Goal: Task Accomplishment & Management: Manage account settings

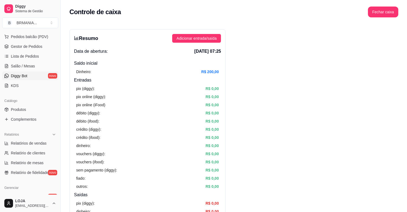
scroll to position [61, 0]
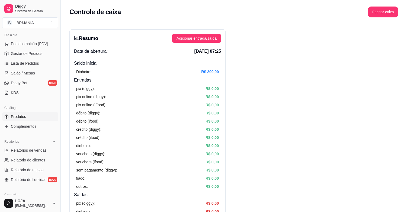
click at [18, 117] on span "Produtos" at bounding box center [18, 116] width 15 height 5
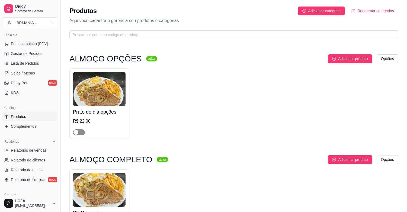
click at [78, 133] on div "button" at bounding box center [76, 132] width 5 height 5
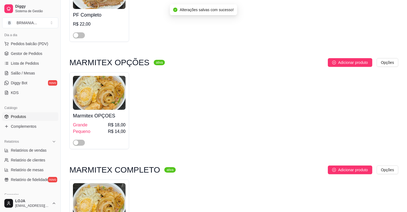
scroll to position [205, 0]
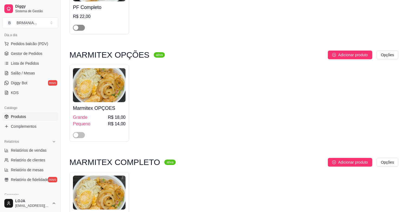
click at [82, 28] on span "button" at bounding box center [79, 28] width 12 height 6
click at [82, 135] on span "button" at bounding box center [79, 135] width 12 height 6
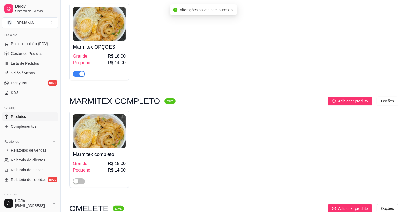
scroll to position [335, 0]
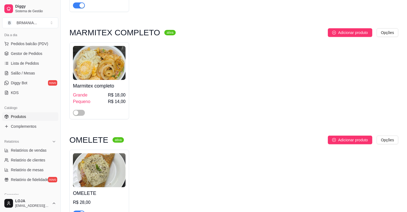
click at [87, 113] on div at bounding box center [99, 110] width 53 height 11
click at [79, 111] on span "button" at bounding box center [79, 113] width 12 height 6
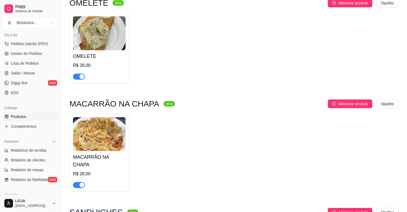
scroll to position [487, 0]
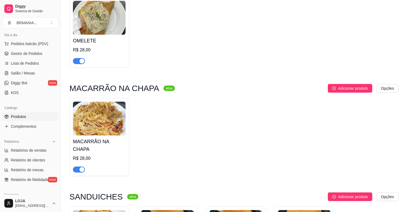
click at [81, 63] on div "button" at bounding box center [82, 61] width 5 height 5
click at [80, 167] on div "button" at bounding box center [82, 169] width 5 height 5
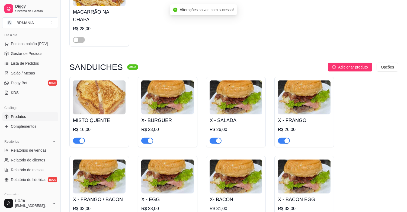
scroll to position [624, 0]
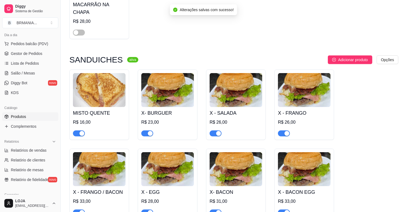
click at [82, 131] on div "button" at bounding box center [82, 133] width 5 height 5
click at [151, 131] on div "button" at bounding box center [150, 133] width 5 height 5
click at [218, 131] on div "button" at bounding box center [218, 133] width 5 height 5
click at [284, 130] on button "button" at bounding box center [284, 133] width 12 height 6
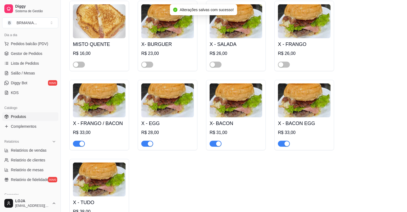
scroll to position [700, 0]
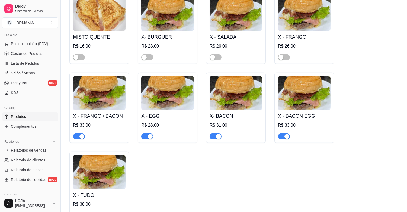
click at [287, 134] on div "button" at bounding box center [287, 136] width 5 height 5
click at [220, 134] on div "button" at bounding box center [218, 136] width 5 height 5
click at [150, 134] on div "button" at bounding box center [150, 136] width 5 height 5
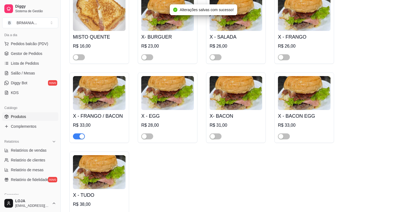
click at [82, 134] on div "button" at bounding box center [82, 136] width 5 height 5
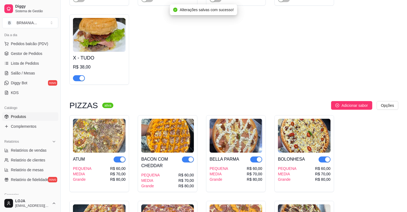
scroll to position [852, 0]
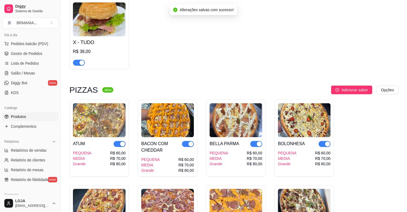
click at [80, 60] on div "button" at bounding box center [82, 62] width 5 height 5
click at [123, 141] on div "button" at bounding box center [122, 143] width 5 height 5
click at [189, 141] on div "button" at bounding box center [191, 143] width 5 height 5
click at [259, 141] on div "button" at bounding box center [259, 143] width 5 height 5
click at [325, 141] on div "button" at bounding box center [327, 143] width 5 height 5
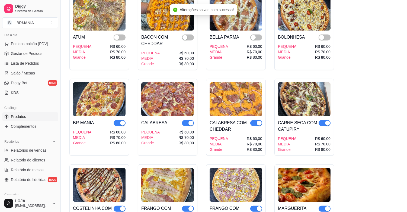
scroll to position [1004, 0]
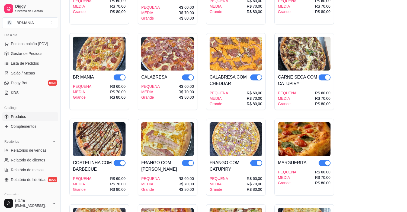
drag, startPoint x: 327, startPoint y: 72, endPoint x: 310, endPoint y: 73, distance: 16.9
click at [326, 75] on div "button" at bounding box center [327, 77] width 5 height 5
click at [260, 75] on div "button" at bounding box center [259, 77] width 5 height 5
click at [186, 74] on span "button" at bounding box center [188, 77] width 12 height 6
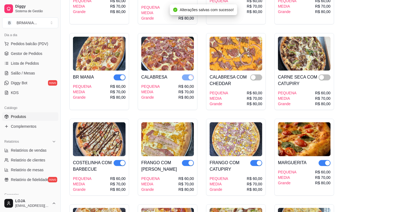
click at [123, 75] on div "button" at bounding box center [122, 77] width 5 height 5
click at [124, 160] on div "button" at bounding box center [122, 162] width 5 height 5
click at [189, 160] on div "button" at bounding box center [191, 162] width 5 height 5
click at [258, 160] on div "button" at bounding box center [259, 162] width 5 height 5
click at [326, 160] on div "button" at bounding box center [327, 162] width 5 height 5
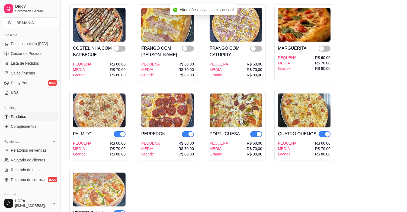
scroll to position [1126, 0]
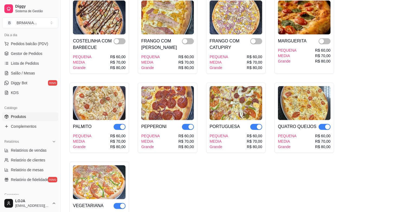
click at [326, 124] on div "button" at bounding box center [327, 126] width 5 height 5
click at [260, 124] on div "button" at bounding box center [259, 126] width 5 height 5
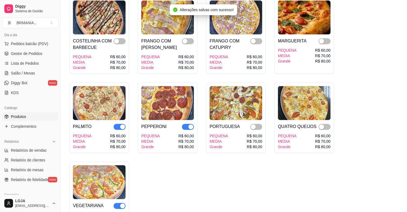
click at [189, 124] on div "button" at bounding box center [191, 126] width 5 height 5
click at [123, 124] on div "button" at bounding box center [122, 126] width 5 height 5
click at [122, 203] on div "button" at bounding box center [122, 205] width 5 height 5
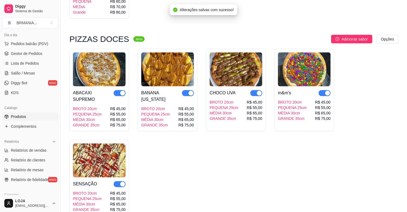
scroll to position [1354, 0]
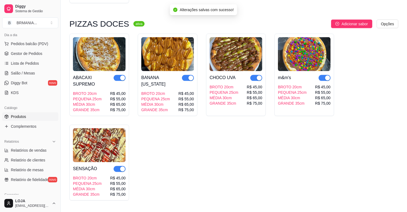
click at [328, 75] on div "button" at bounding box center [327, 77] width 5 height 5
click at [258, 75] on div "button" at bounding box center [259, 77] width 5 height 5
click at [189, 75] on div "button" at bounding box center [191, 77] width 5 height 5
click at [123, 75] on div "button" at bounding box center [122, 77] width 5 height 5
click at [121, 166] on div "button" at bounding box center [122, 168] width 5 height 5
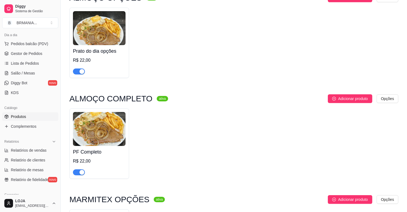
scroll to position [0, 0]
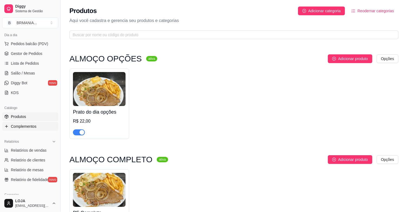
click at [14, 125] on span "Complementos" at bounding box center [24, 125] width 26 height 5
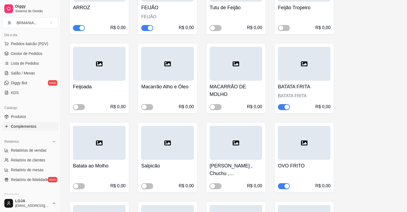
scroll to position [178, 0]
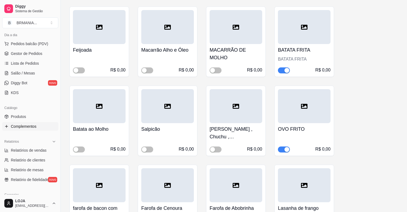
click at [287, 69] on div "button" at bounding box center [287, 70] width 5 height 5
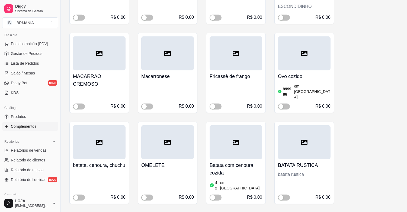
scroll to position [621, 0]
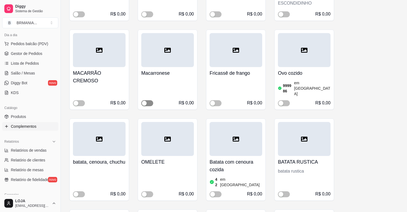
click at [151, 100] on span "button" at bounding box center [147, 103] width 12 height 6
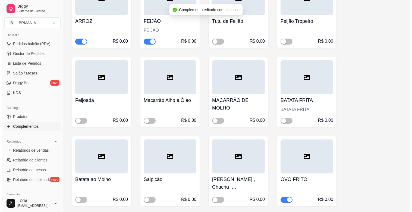
scroll to position [3, 0]
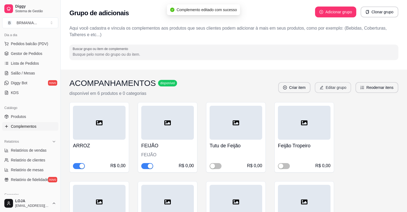
click at [327, 87] on button "Editar grupo" at bounding box center [333, 87] width 36 height 11
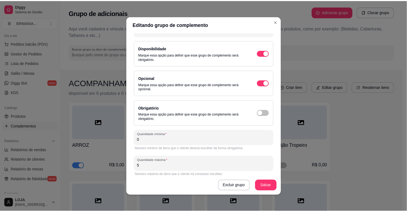
scroll to position [36, 0]
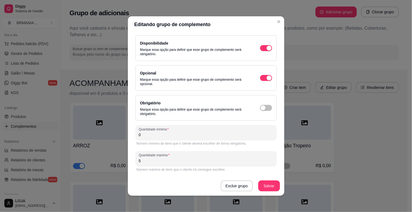
click at [259, 156] on div "Quantidade máxima 5" at bounding box center [205, 158] width 141 height 15
type input "4"
click at [268, 185] on button "Salvar" at bounding box center [269, 185] width 22 height 11
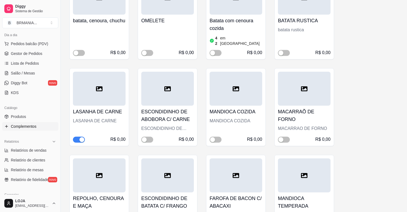
scroll to position [772, 0]
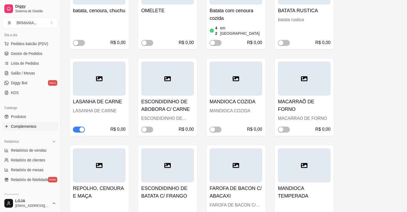
click at [80, 127] on div "button" at bounding box center [82, 129] width 5 height 5
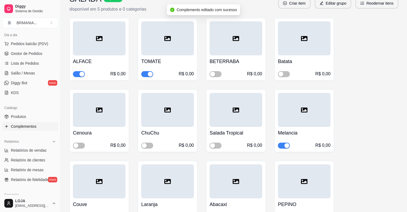
scroll to position [1168, 0]
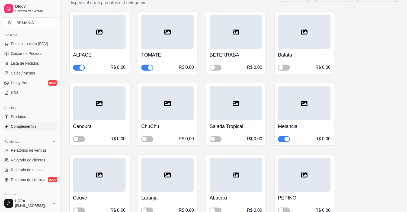
click at [287, 136] on div "button" at bounding box center [287, 138] width 5 height 5
click at [218, 65] on span "button" at bounding box center [216, 68] width 12 height 6
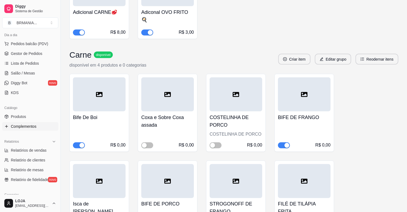
scroll to position [1649, 0]
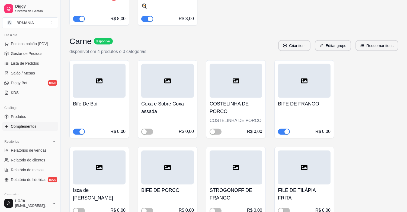
click at [285, 129] on div "button" at bounding box center [287, 131] width 5 height 5
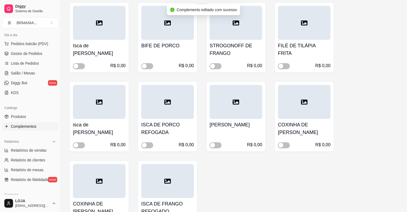
scroll to position [1806, 0]
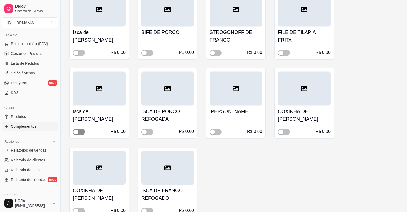
click at [82, 129] on span "button" at bounding box center [79, 132] width 12 height 6
